Goal: Task Accomplishment & Management: Complete application form

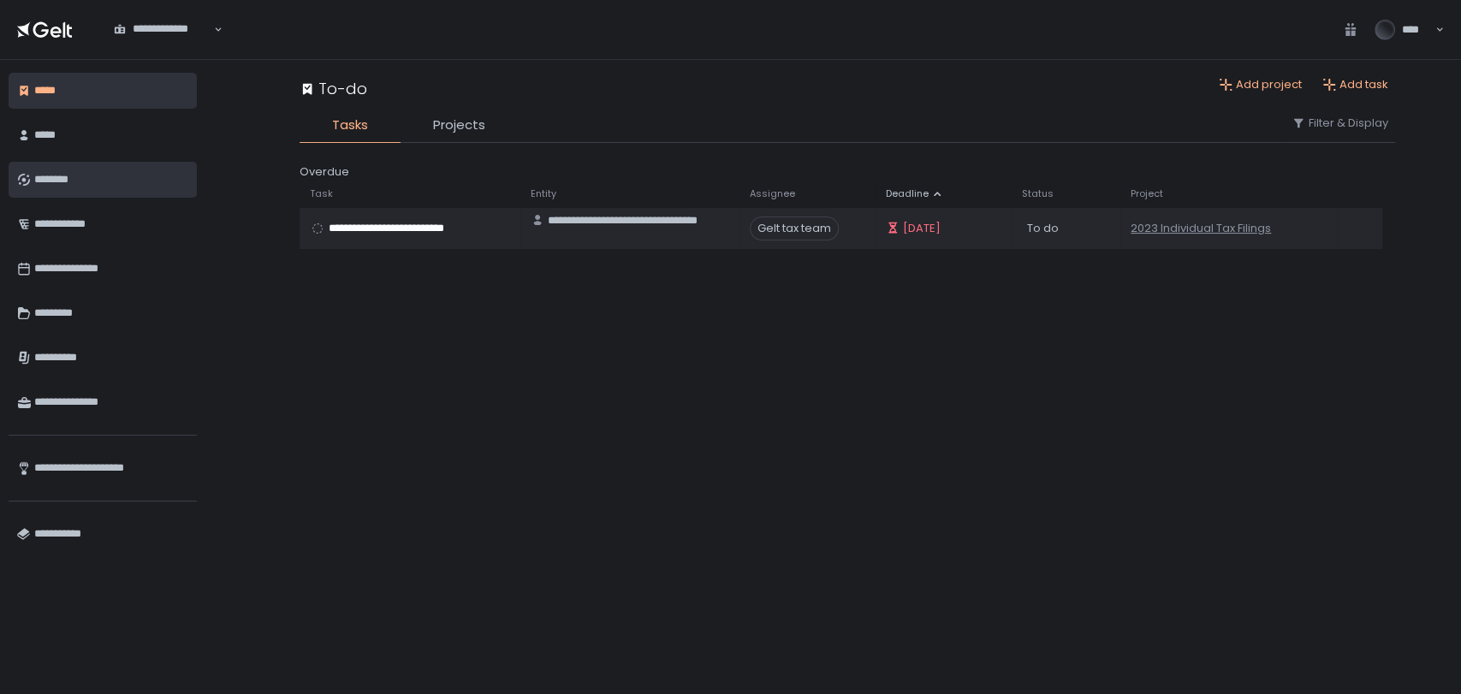
click at [78, 181] on div "********" at bounding box center [111, 179] width 154 height 29
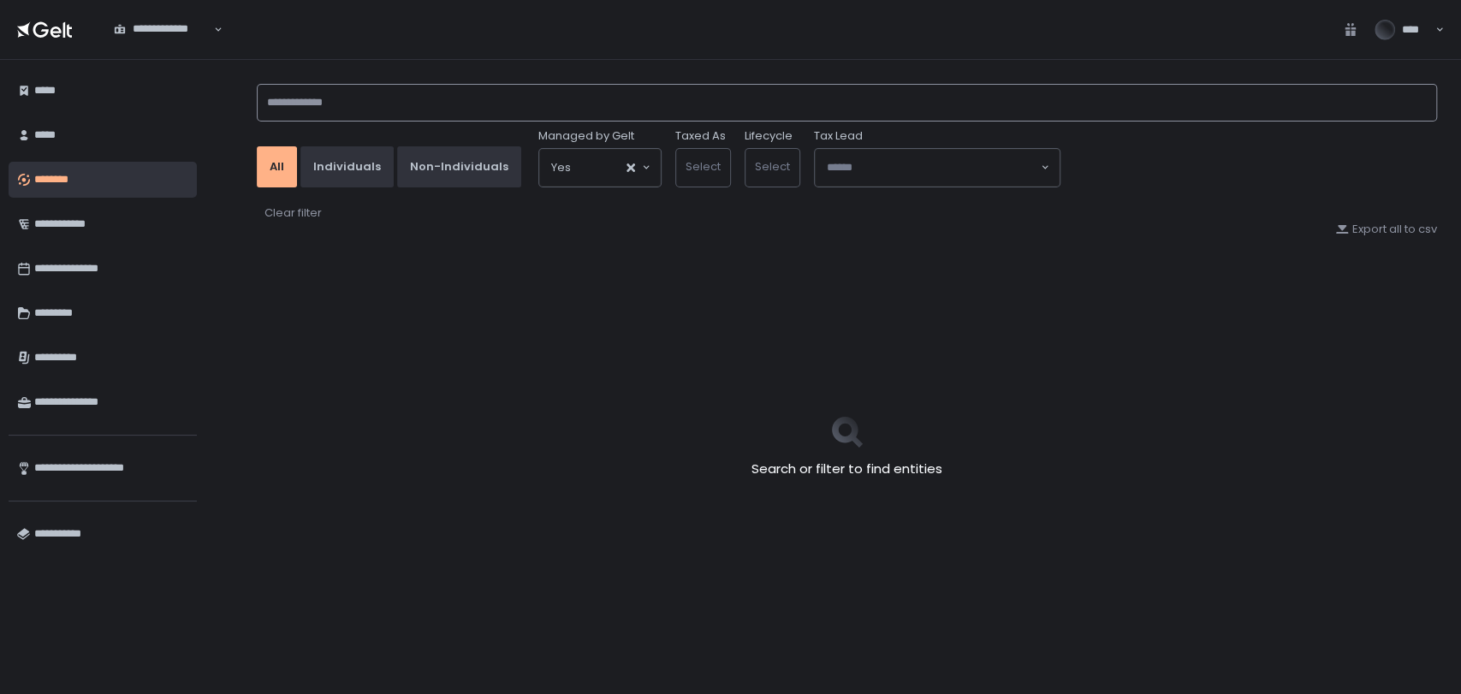
click at [346, 101] on input at bounding box center [847, 103] width 1181 height 38
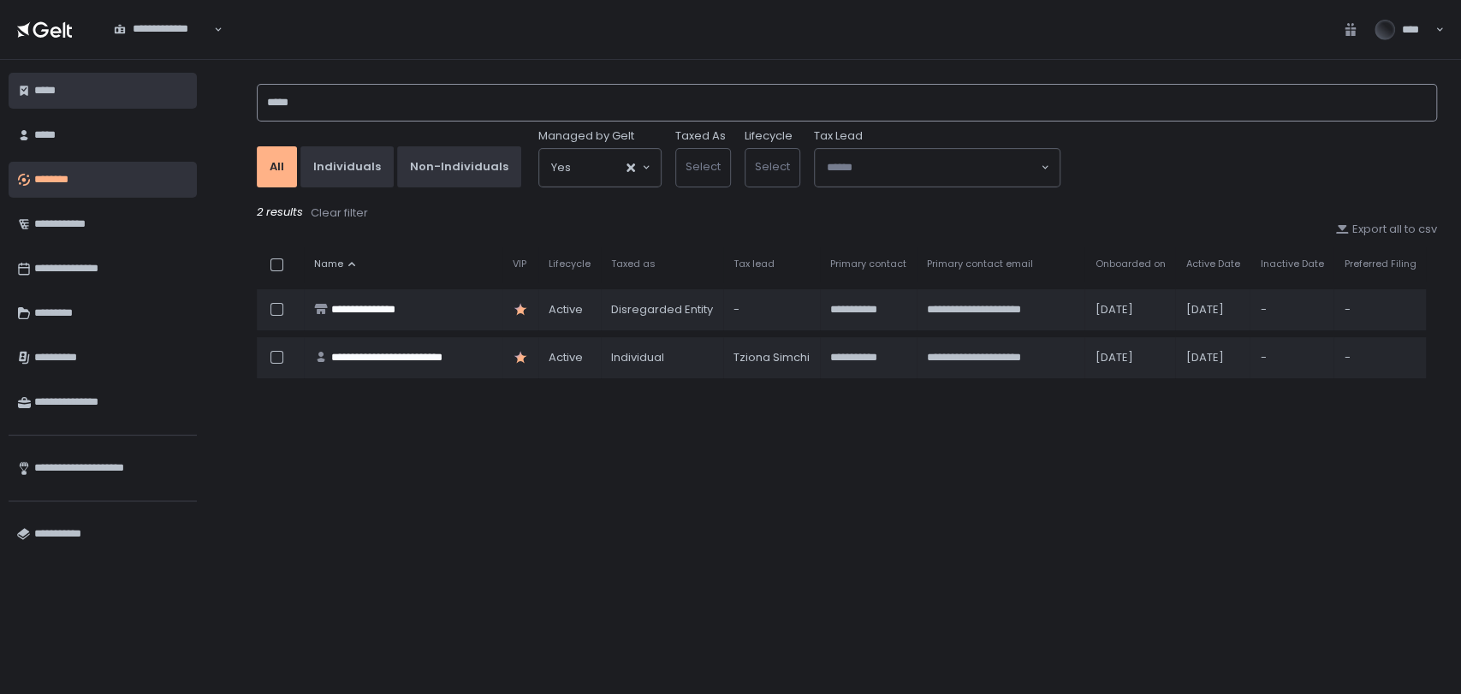
drag, startPoint x: 348, startPoint y: 95, endPoint x: 123, endPoint y: 104, distance: 224.5
click at [168, 106] on div "**********" at bounding box center [730, 377] width 1461 height 634
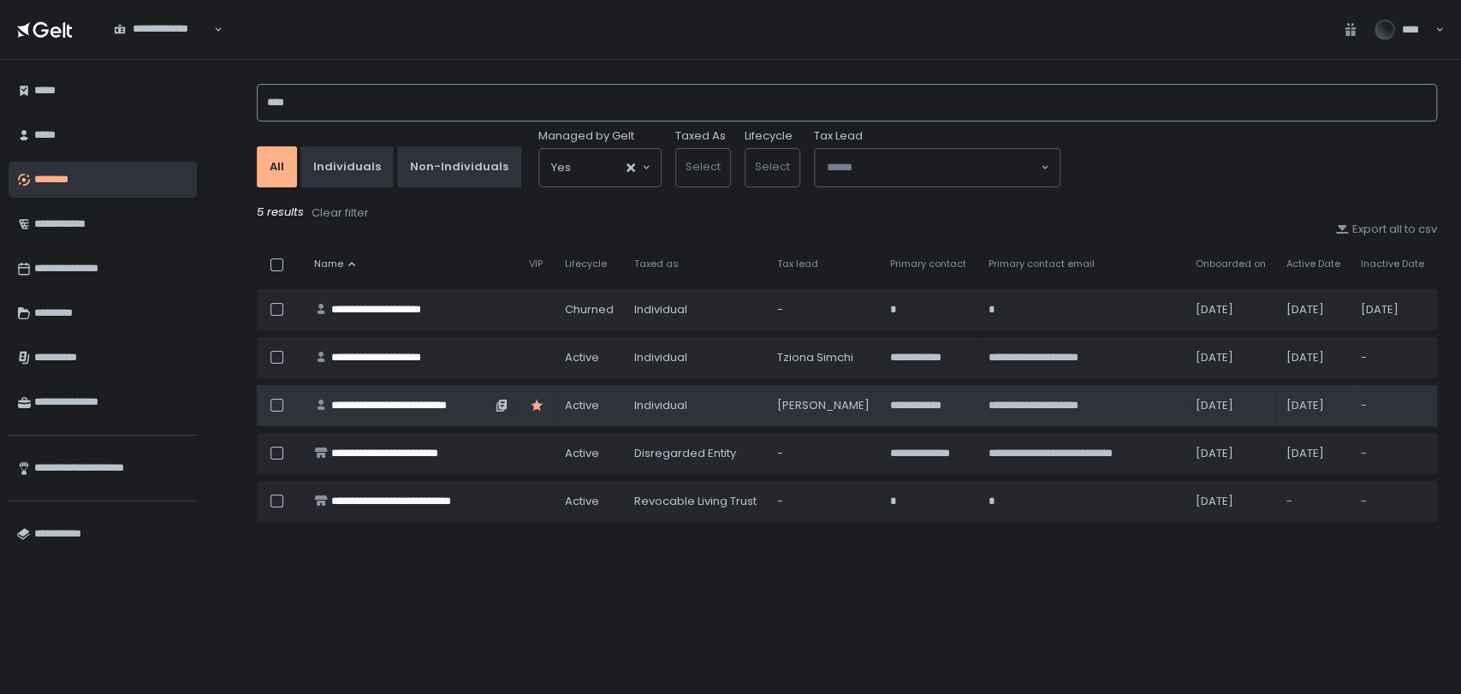
type input "****"
click at [432, 407] on div "**********" at bounding box center [411, 405] width 160 height 15
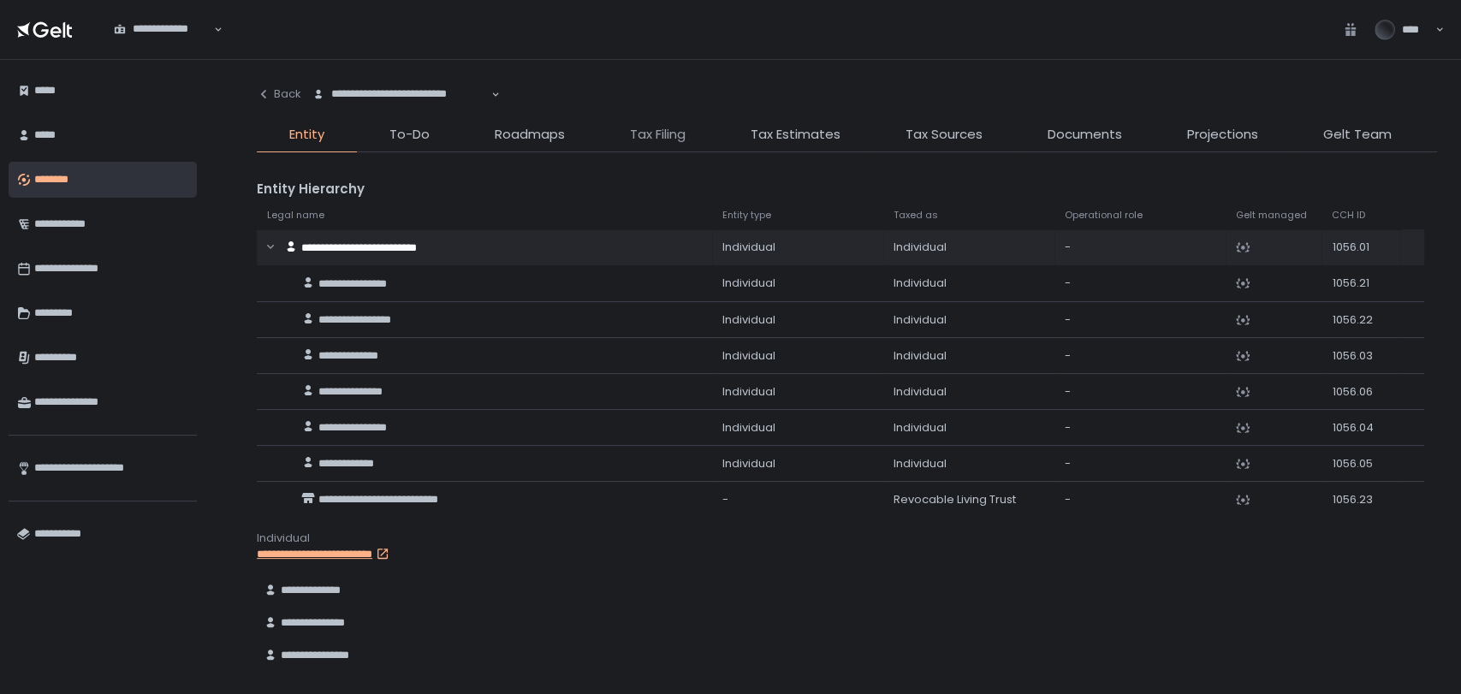
click at [676, 135] on span "Tax Filing" at bounding box center [658, 135] width 56 height 20
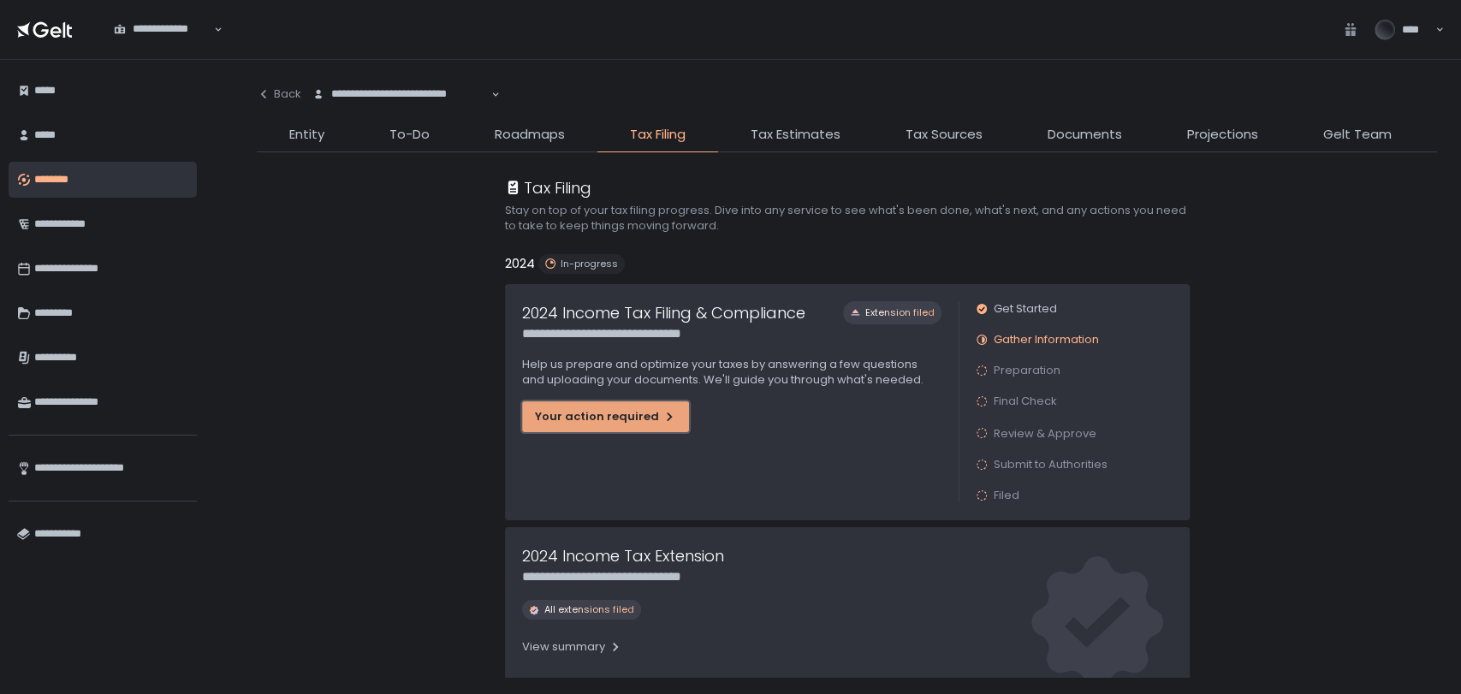
click at [639, 421] on div "Your action required" at bounding box center [605, 416] width 141 height 15
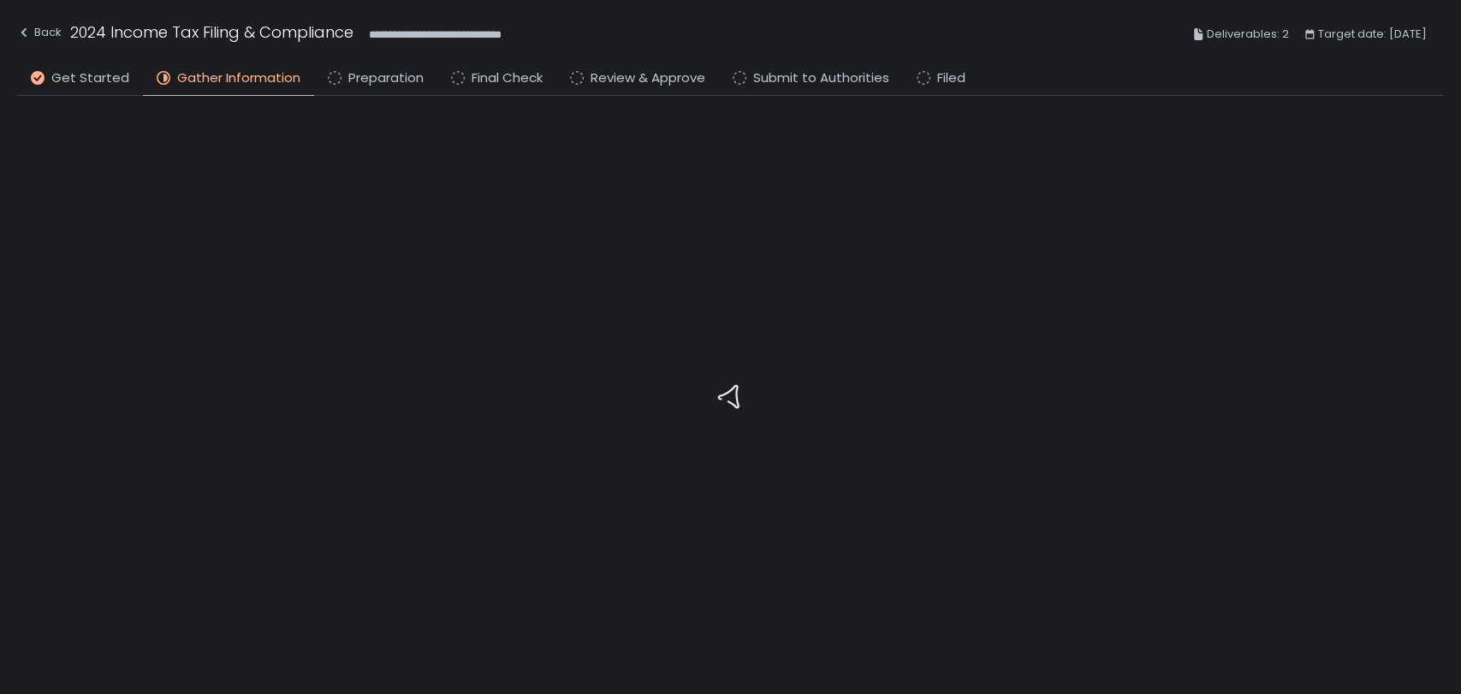
click at [120, 219] on div at bounding box center [730, 395] width 1427 height 599
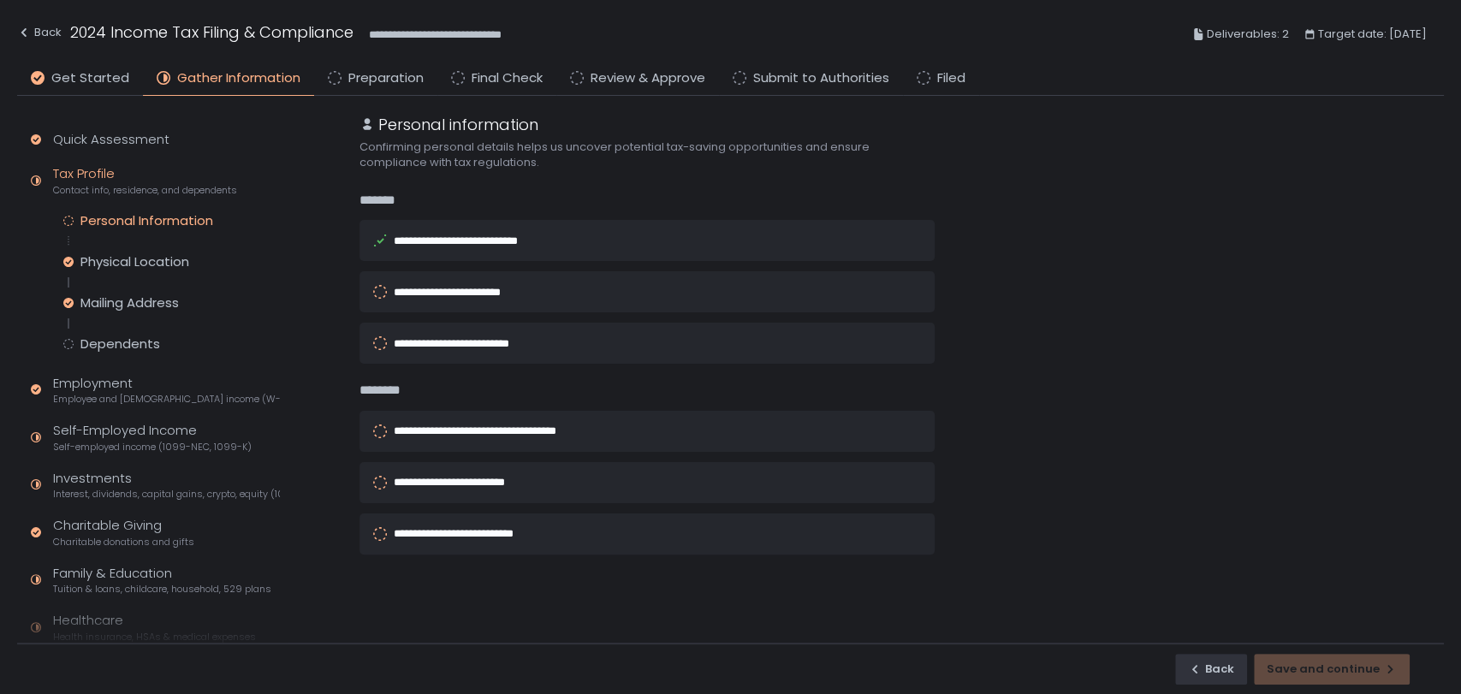
click at [189, 127] on div "Quick Assessment Tax Profile Contact info, residence, and dependents Personal I…" at bounding box center [152, 460] width 270 height 728
click at [117, 441] on span "Self-employed income (1099-NEC, 1099-K)" at bounding box center [152, 447] width 199 height 13
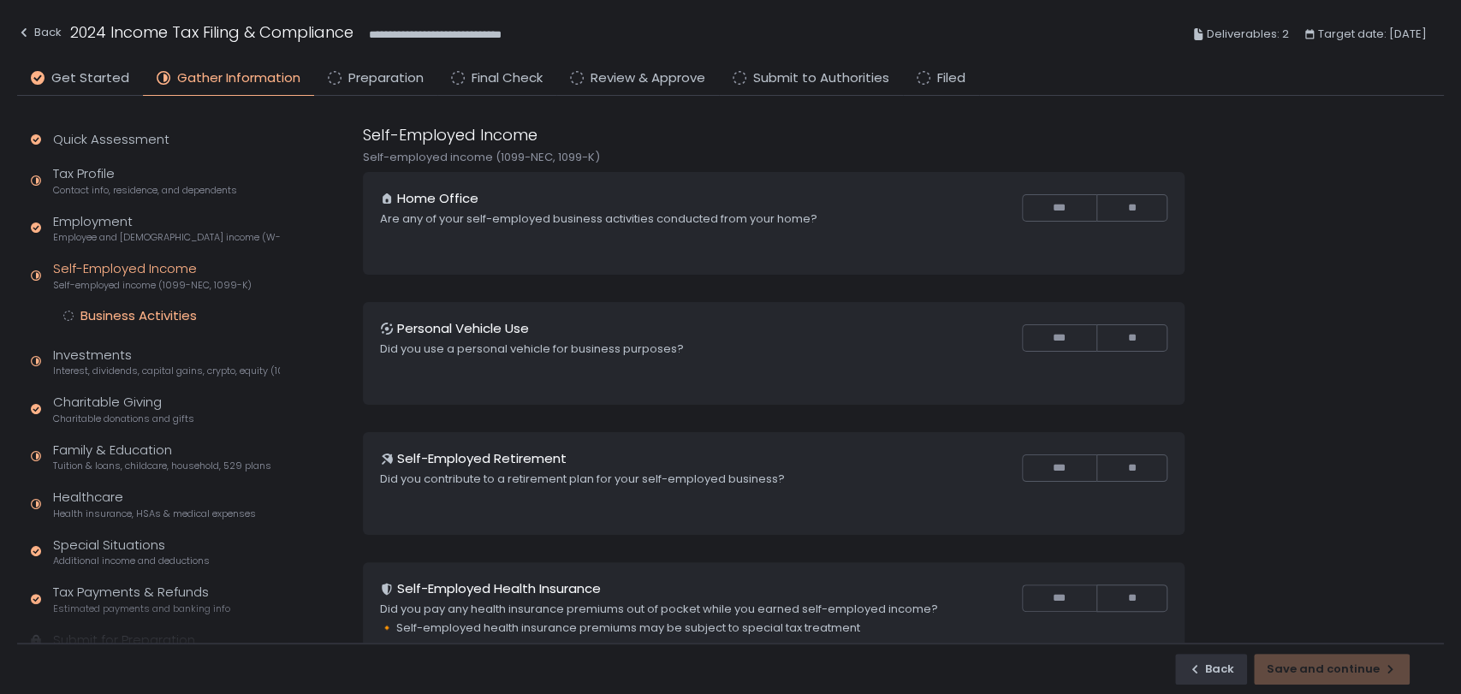
click at [138, 317] on div "Business Activities" at bounding box center [138, 315] width 116 height 17
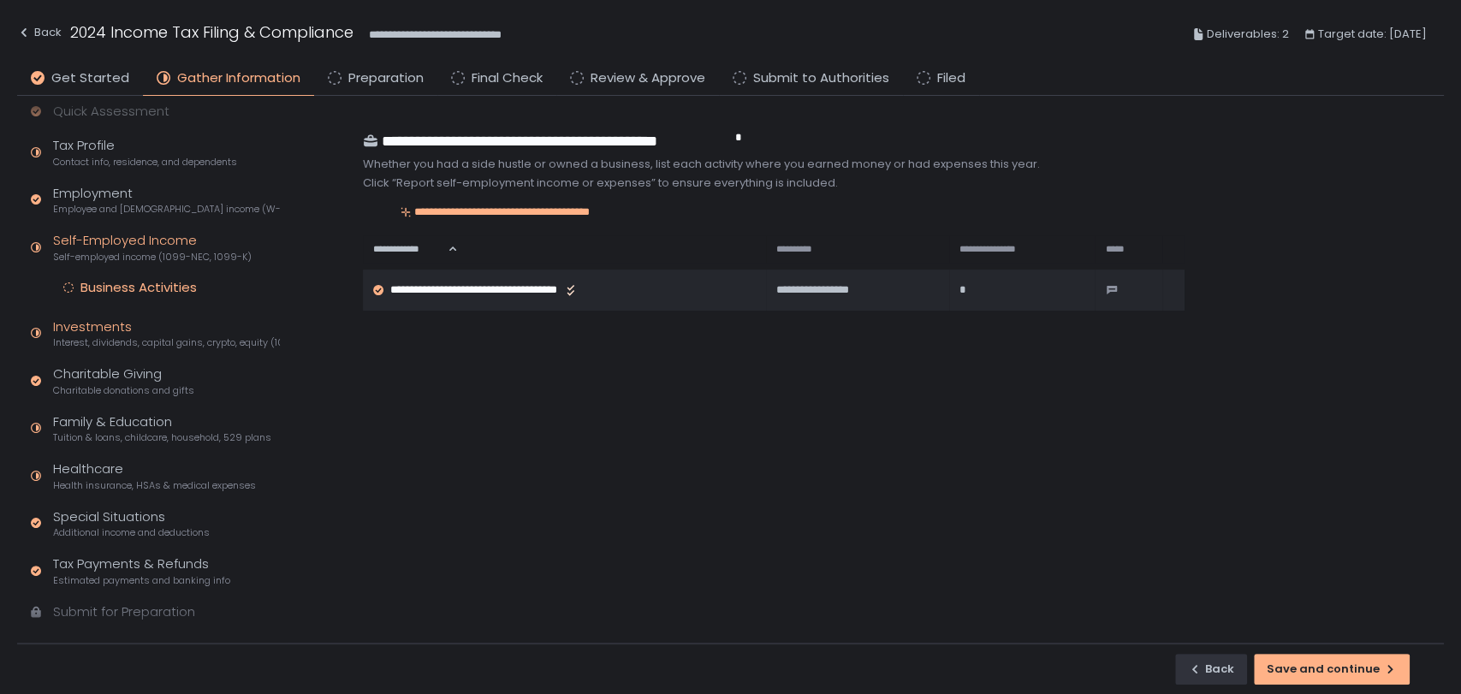
scroll to position [56, 0]
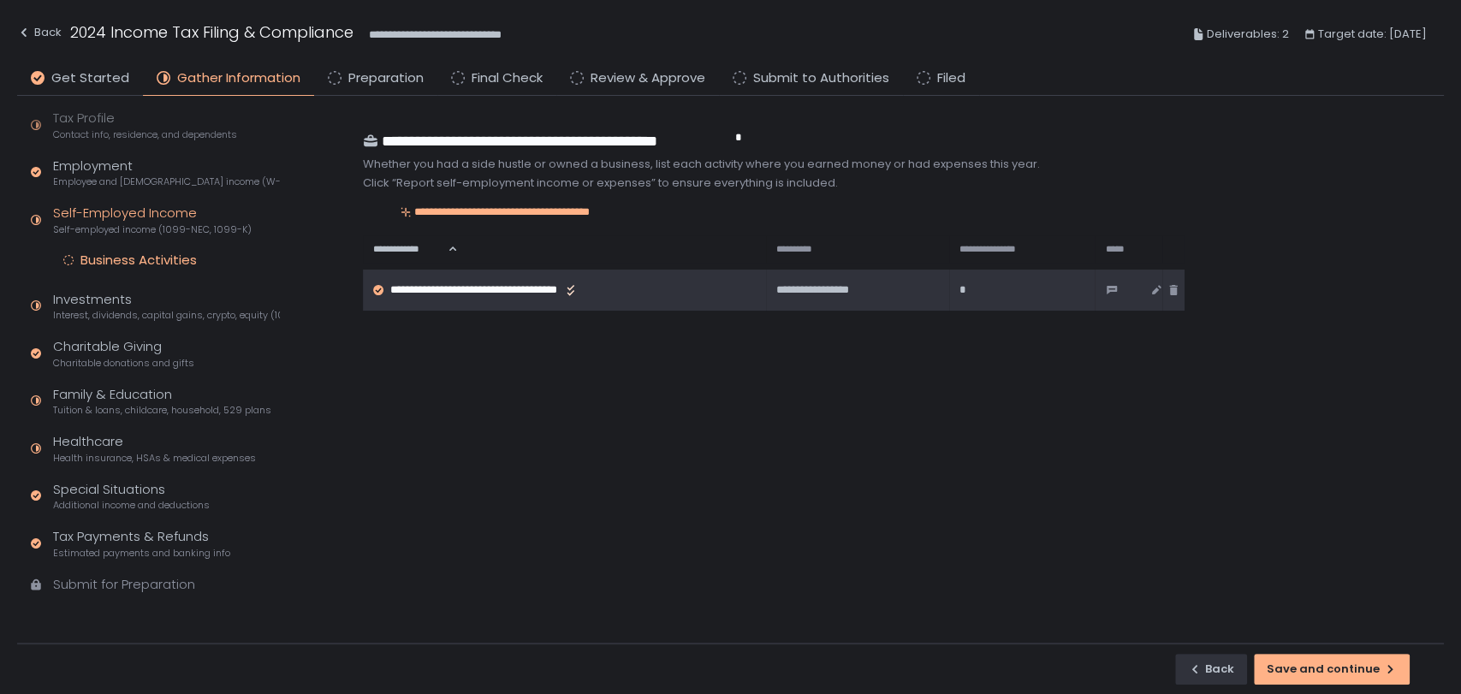
click at [485, 298] on td "**********" at bounding box center [564, 290] width 403 height 41
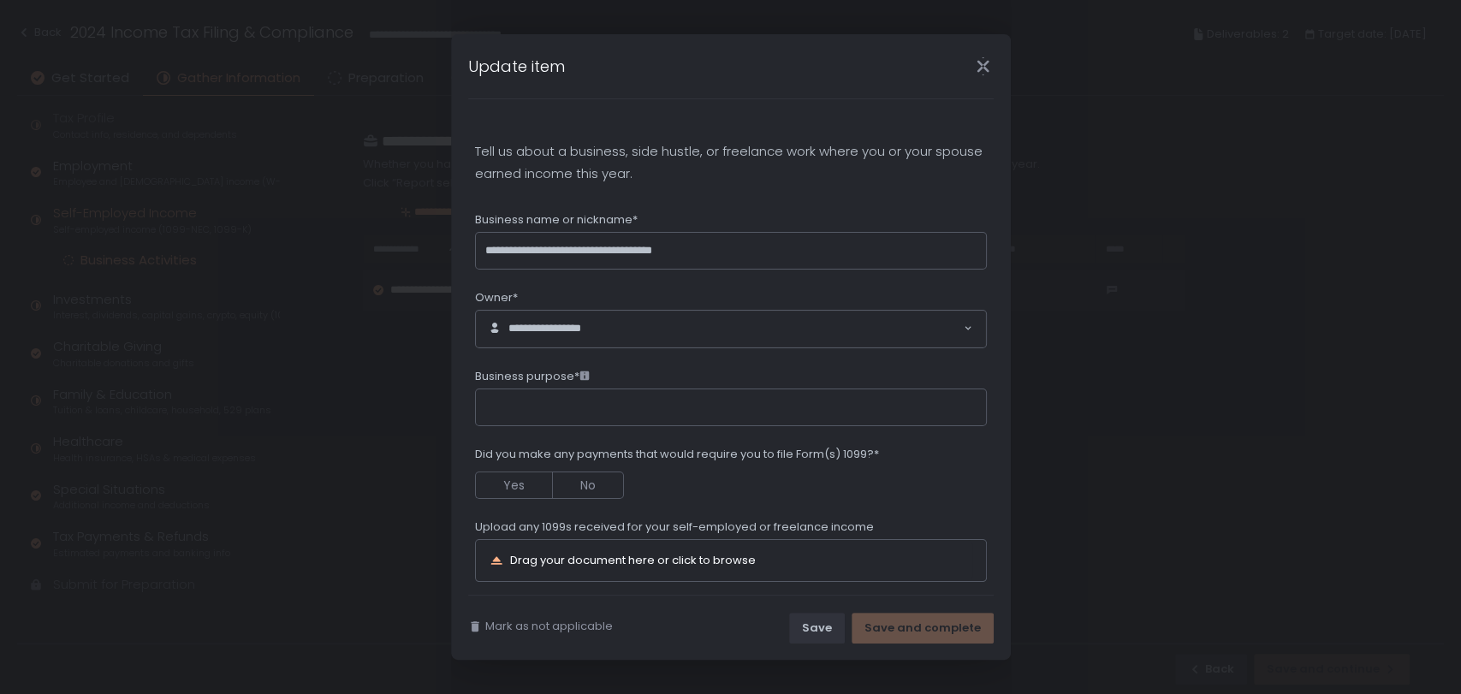
click at [976, 69] on icon "Close" at bounding box center [983, 66] width 18 height 18
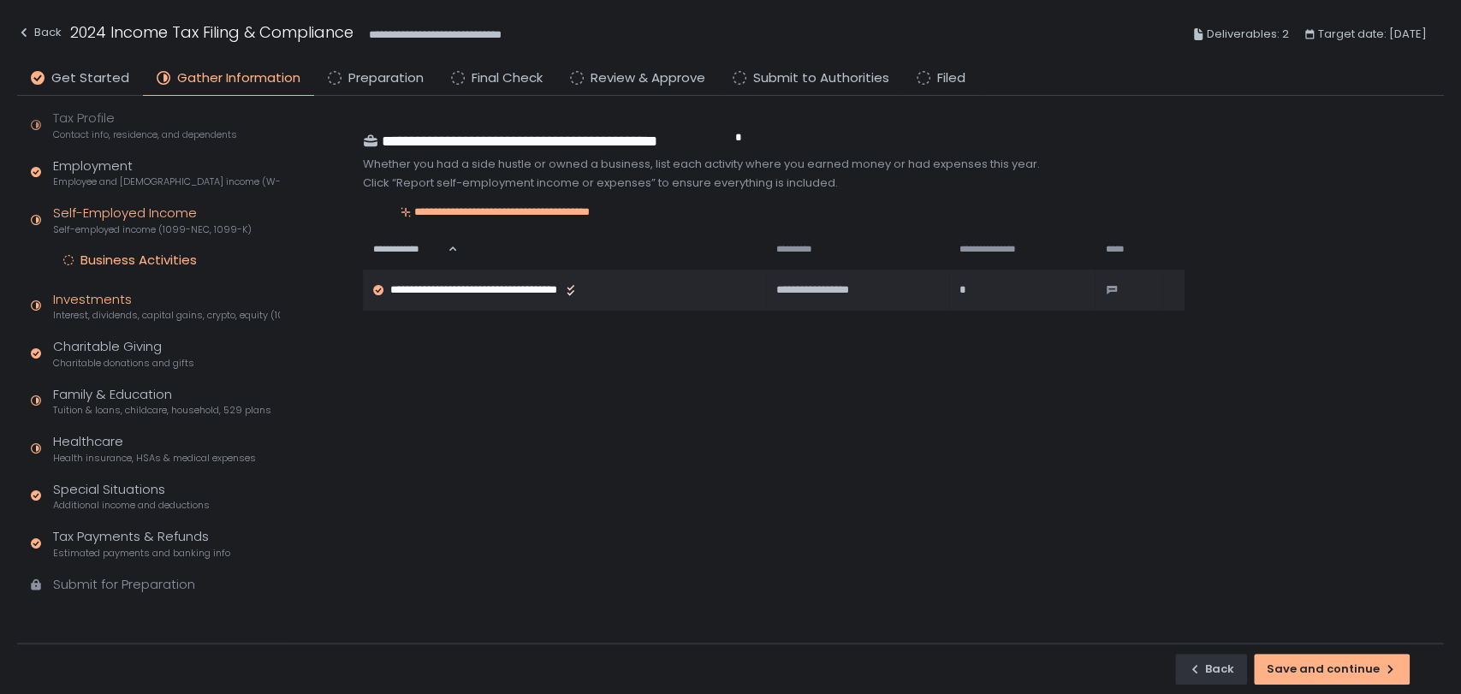
click at [185, 306] on div "Investments Interest, dividends, capital gains, crypto, equity (1099s, K-1s)" at bounding box center [166, 306] width 227 height 33
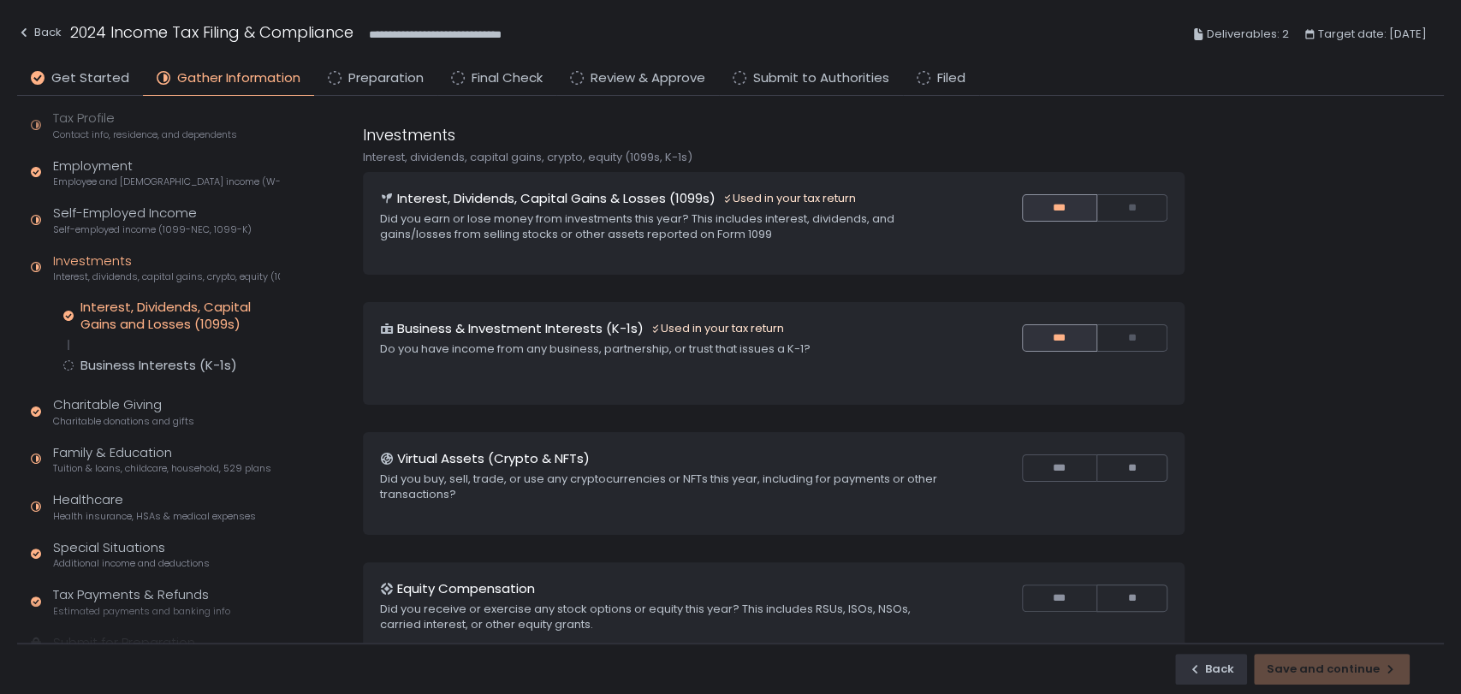
click at [179, 319] on div "Interest, Dividends, Capital Gains and Losses (1099s)" at bounding box center [179, 316] width 199 height 34
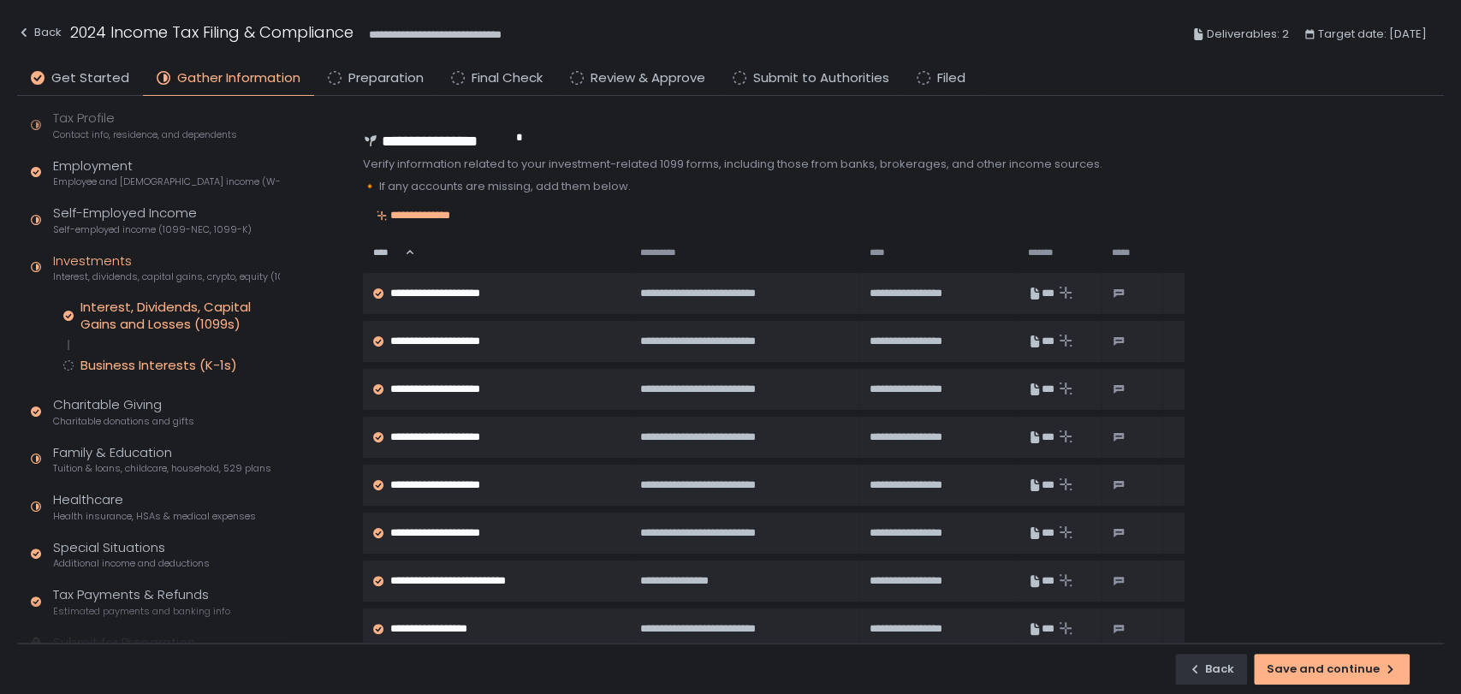
click at [170, 366] on div "Business Interests (K-1s)" at bounding box center [158, 365] width 157 height 17
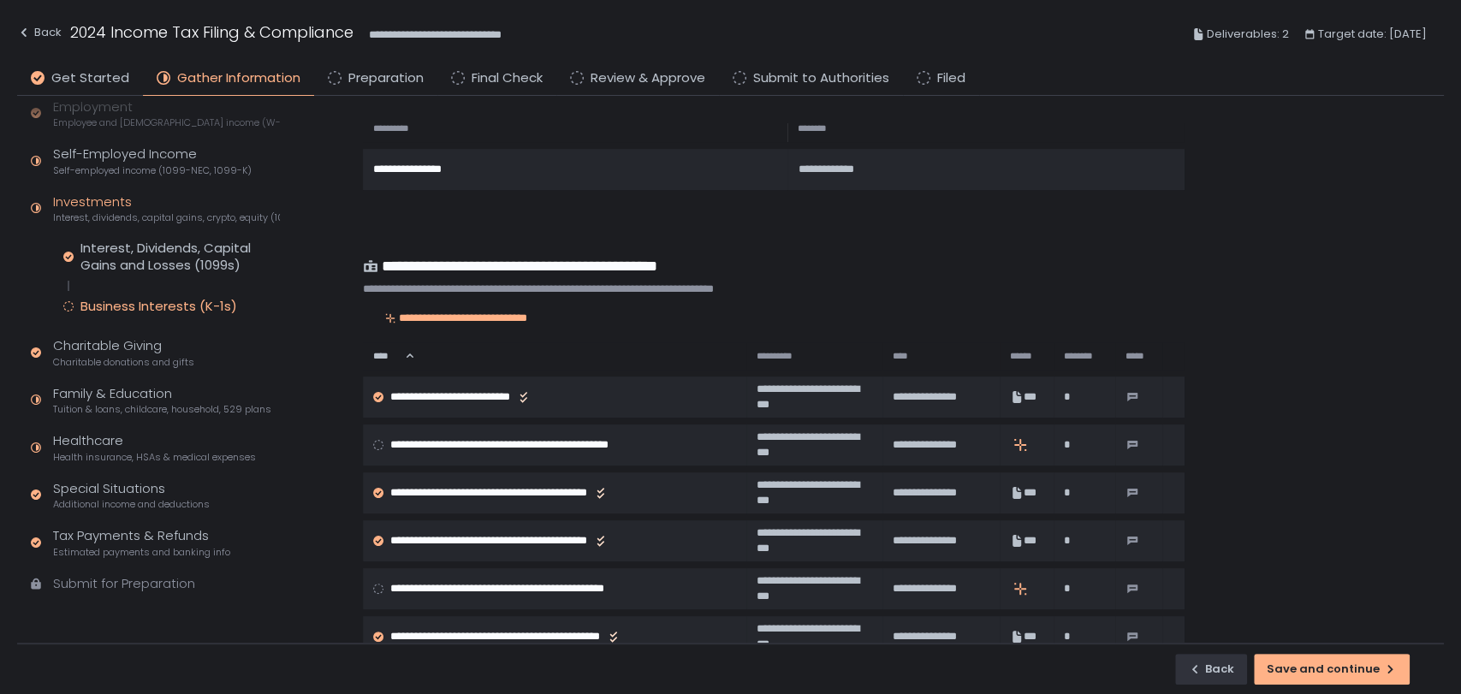
scroll to position [190, 0]
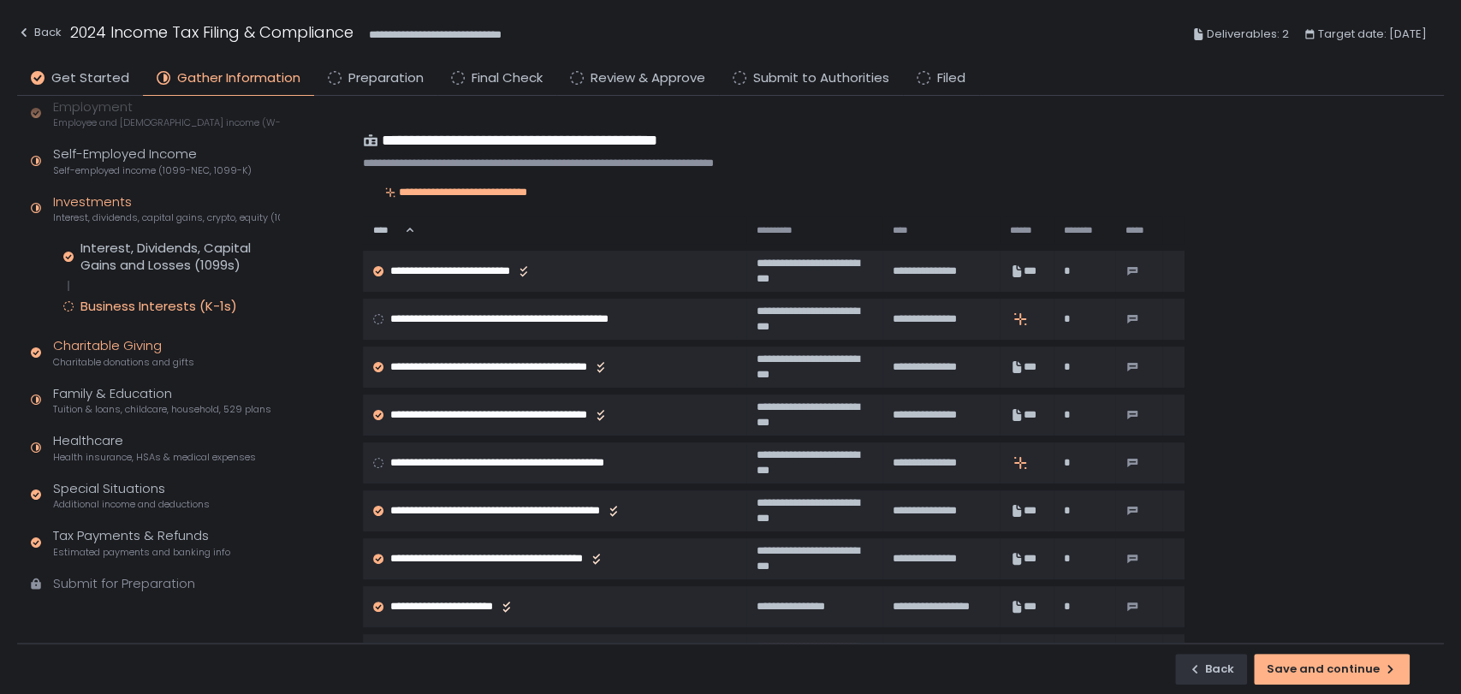
click at [182, 358] on span "Charitable donations and gifts" at bounding box center [123, 362] width 141 height 13
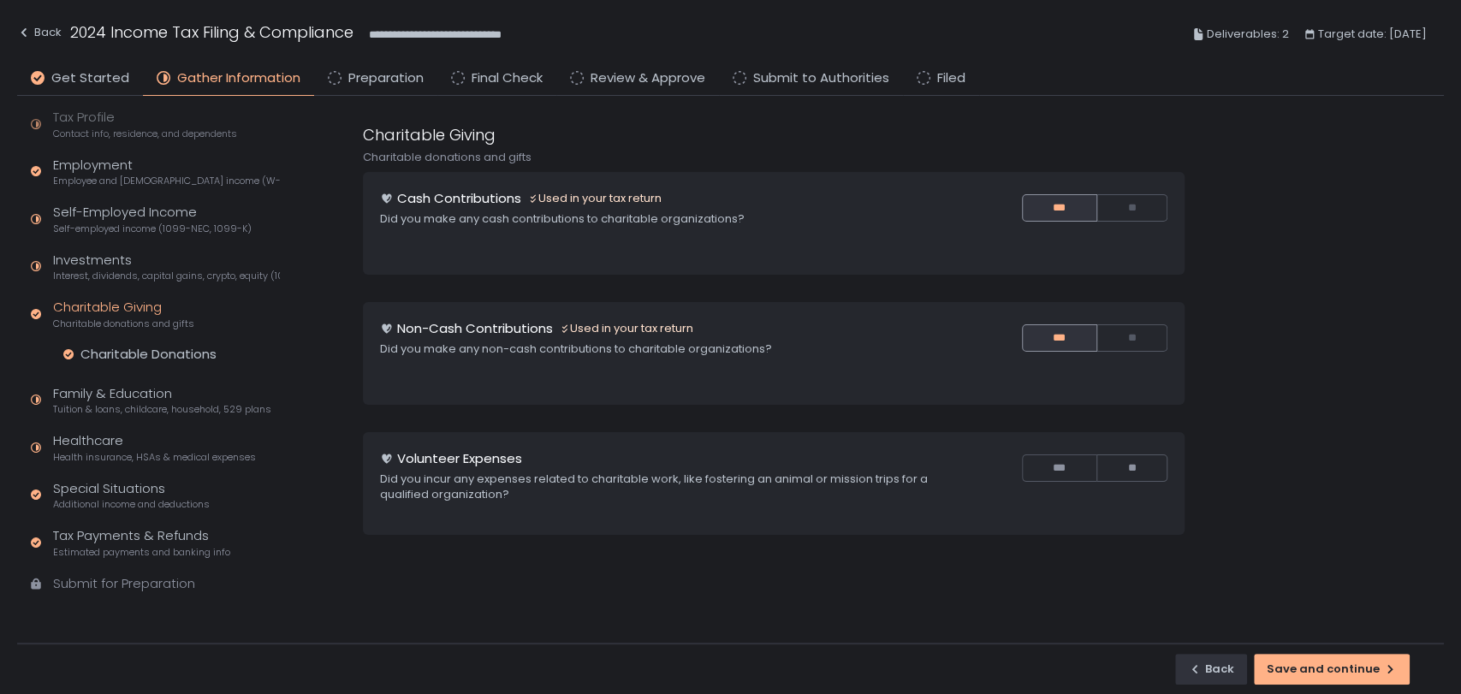
click at [134, 393] on div "Family & Education Tuition & loans, childcare, household, 529 plans" at bounding box center [162, 400] width 218 height 33
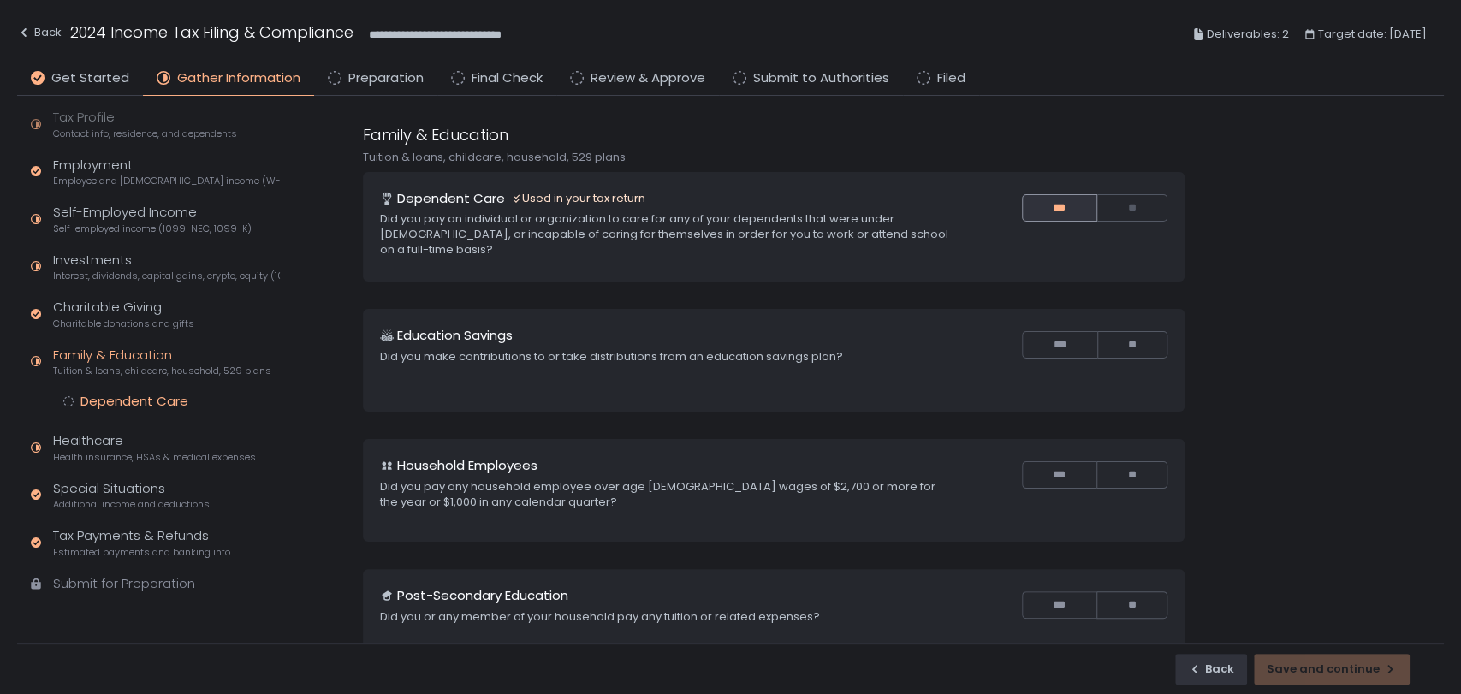
click at [173, 395] on div "Dependent Care" at bounding box center [134, 401] width 108 height 17
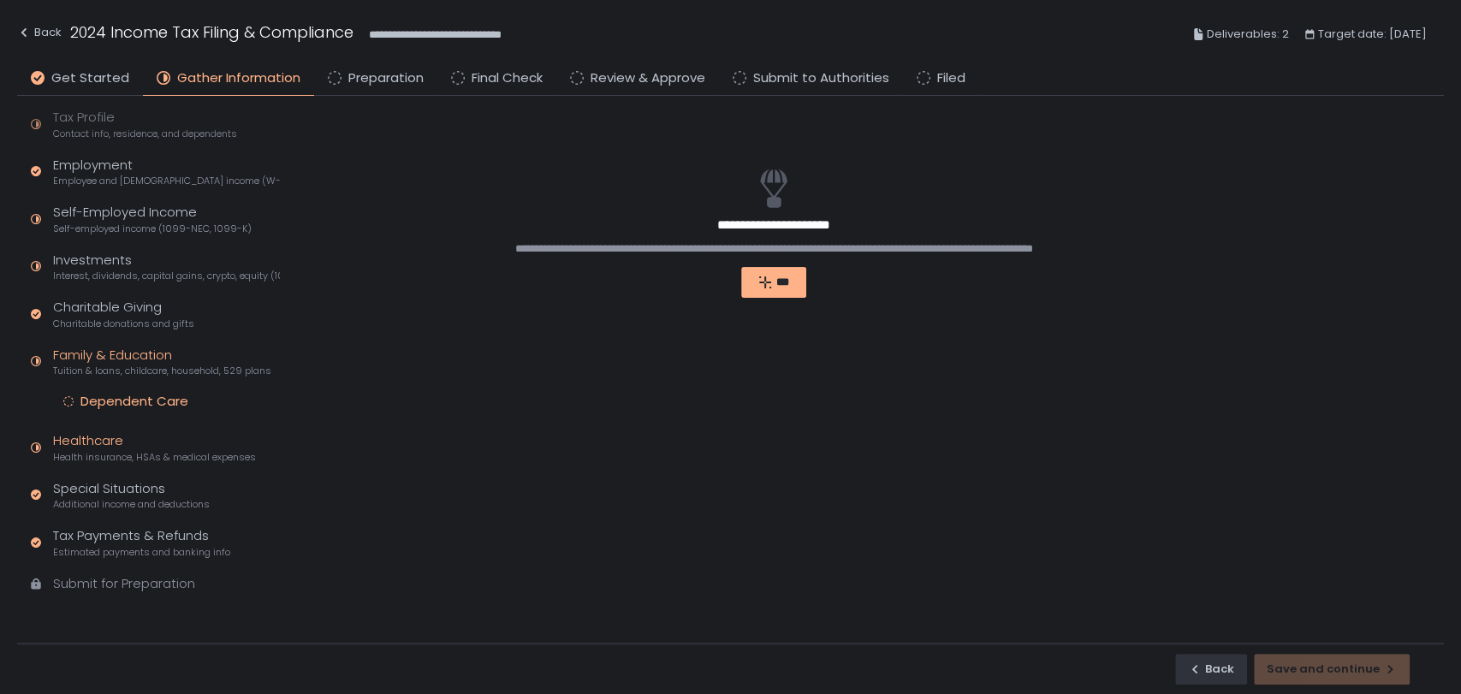
click at [133, 444] on div "Healthcare Health insurance, HSAs & medical expenses" at bounding box center [154, 448] width 203 height 33
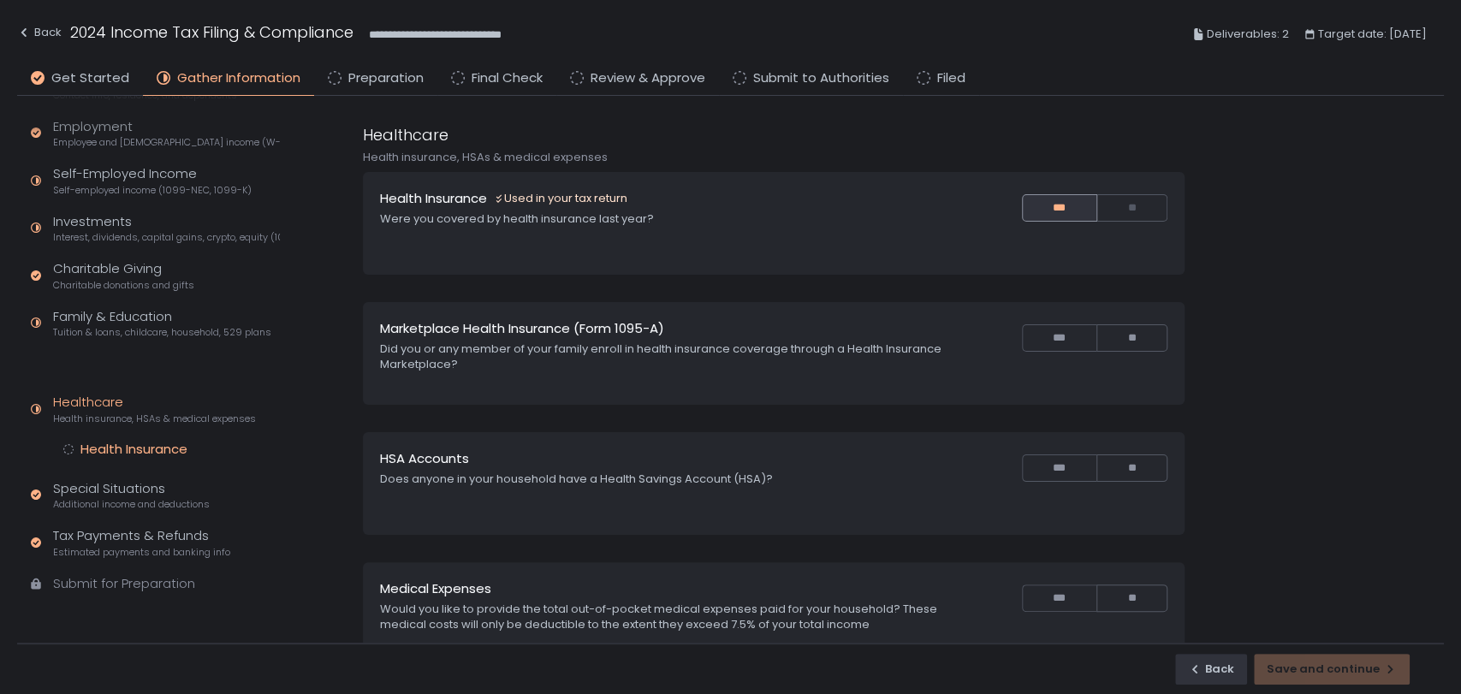
scroll to position [57, 0]
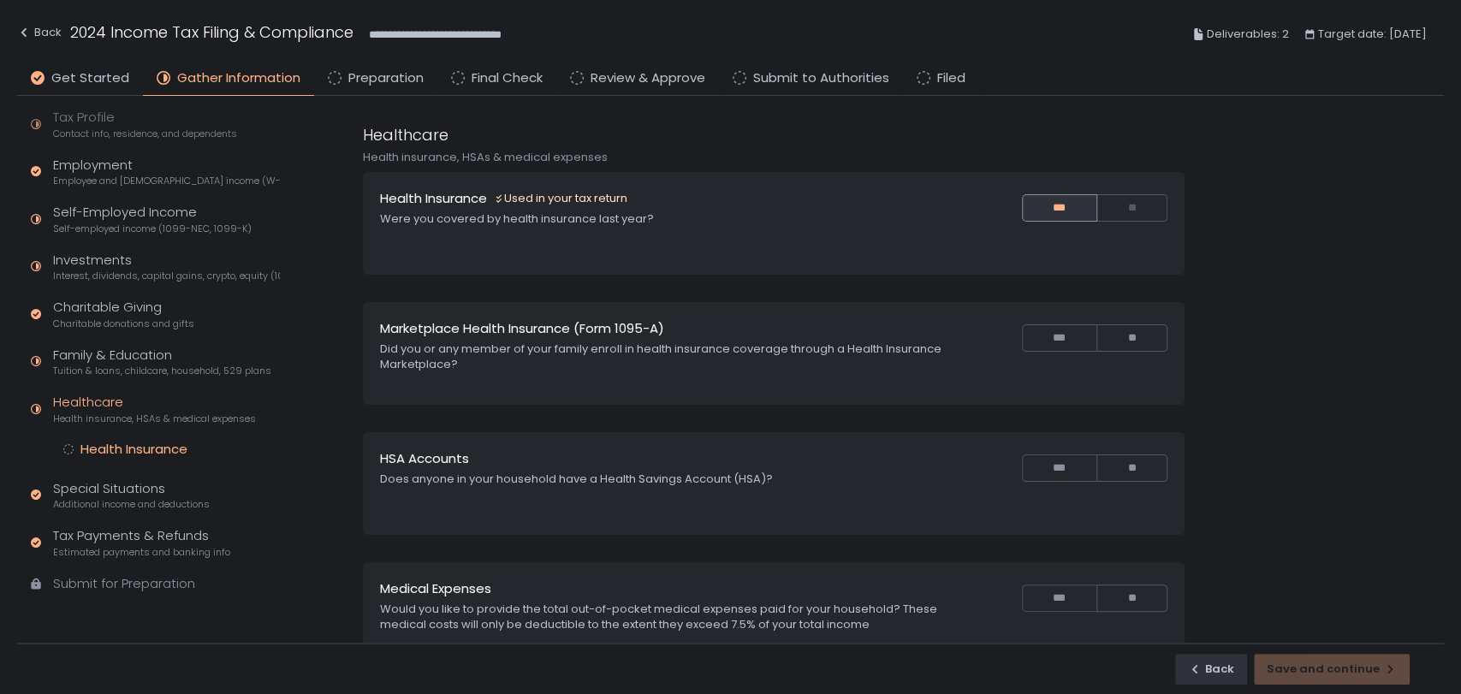
click at [165, 442] on div "Health Insurance" at bounding box center [133, 449] width 107 height 17
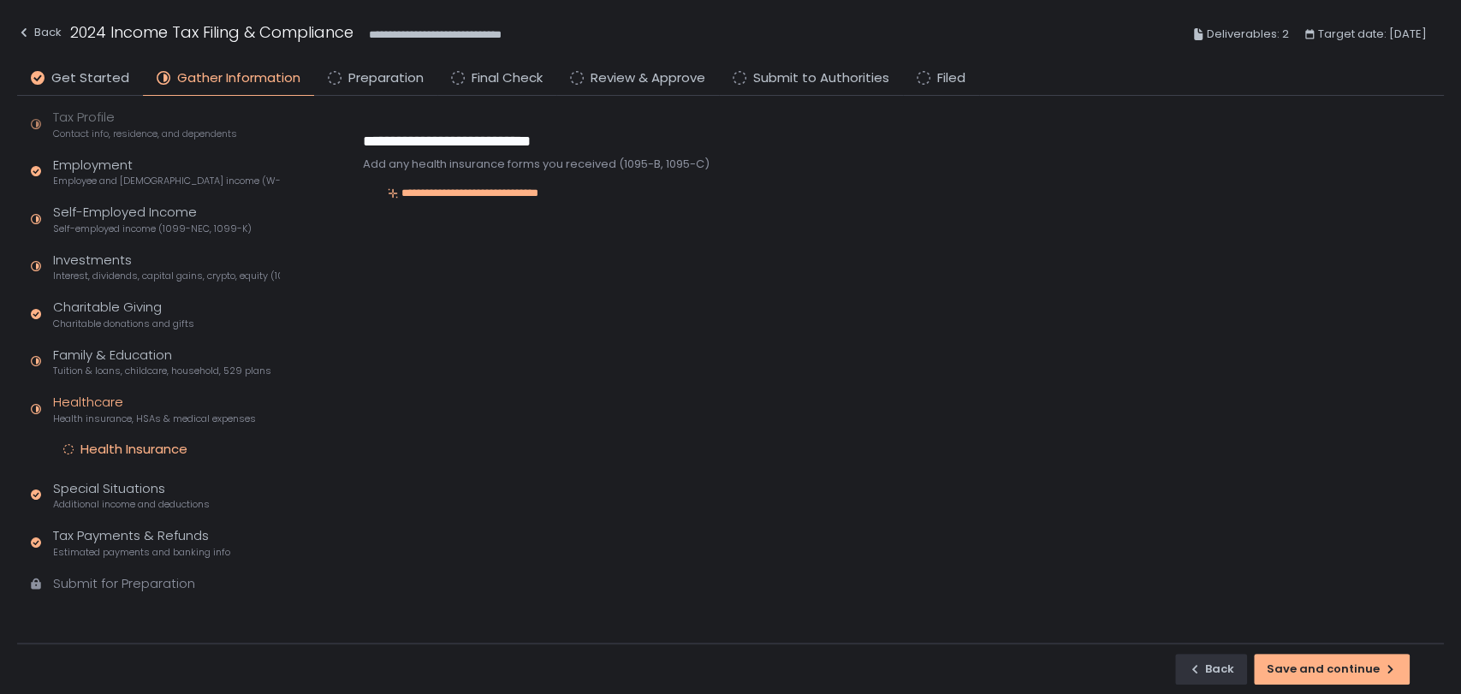
scroll to position [56, 0]
